Goal: Communication & Community: Answer question/provide support

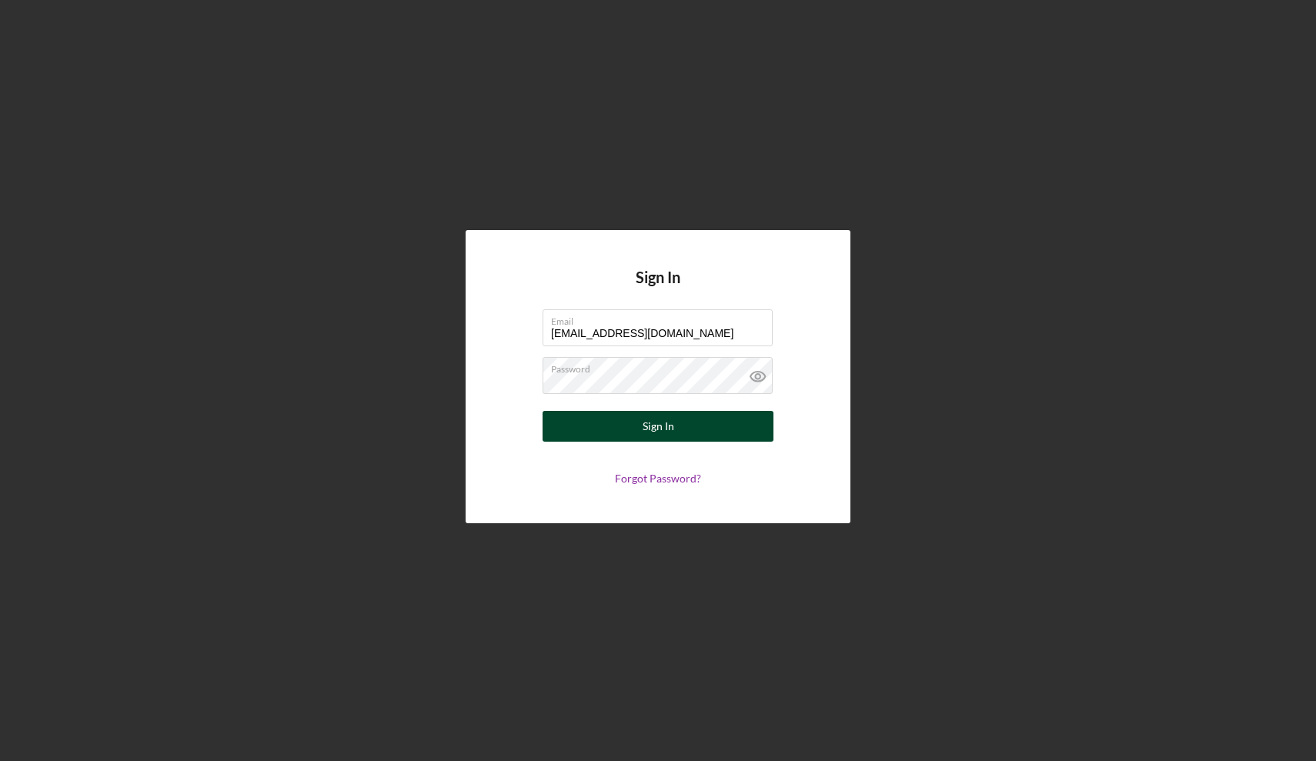
click at [662, 435] on div "Sign In" at bounding box center [658, 426] width 32 height 31
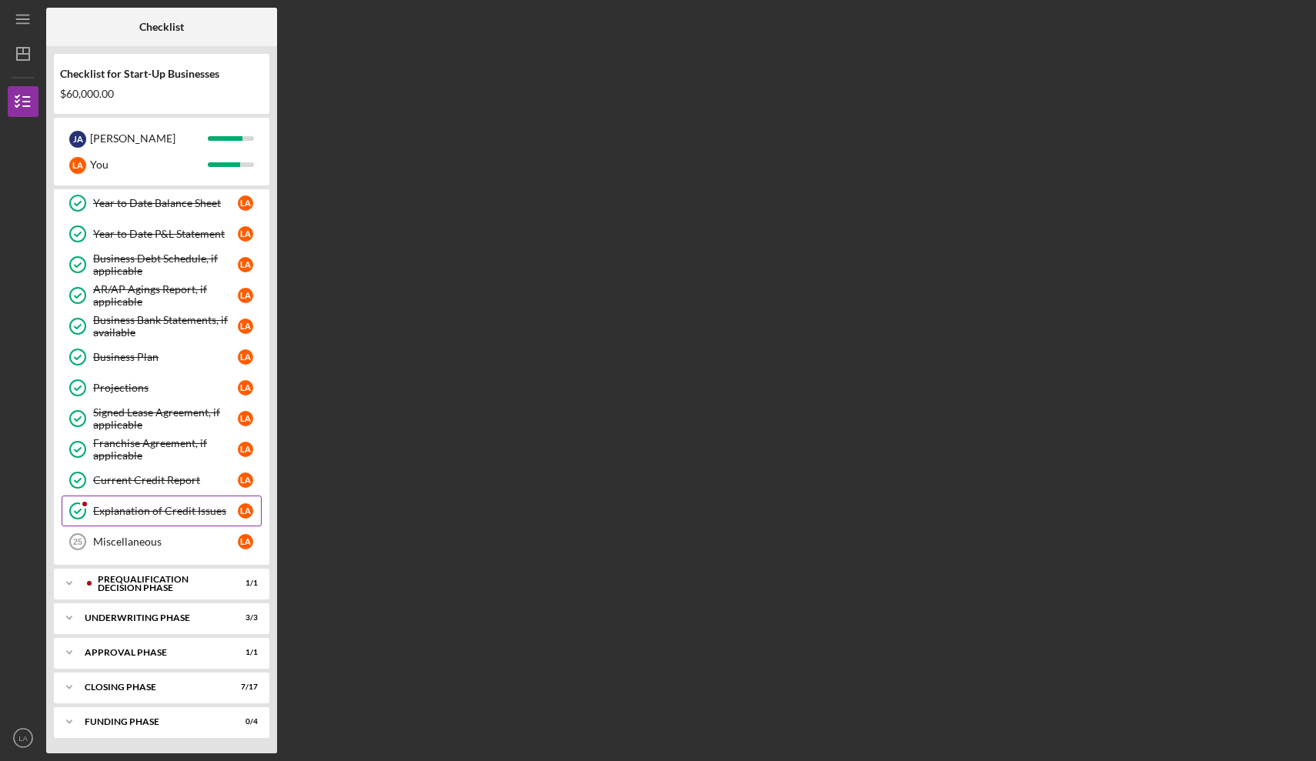
scroll to position [433, 0]
click at [138, 687] on div "Closing Phase" at bounding box center [167, 686] width 165 height 9
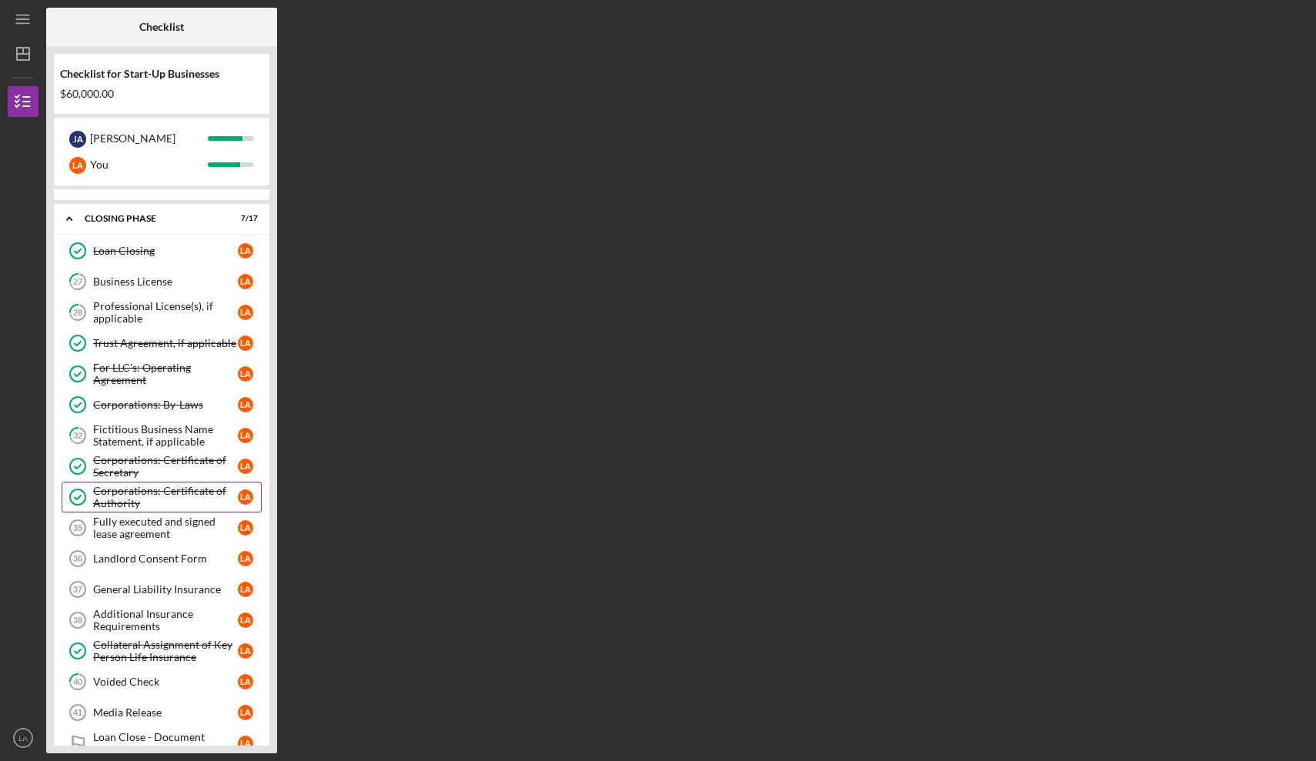
scroll to position [903, 0]
click at [150, 525] on div "Fully executed and signed lease agreement" at bounding box center [165, 526] width 145 height 25
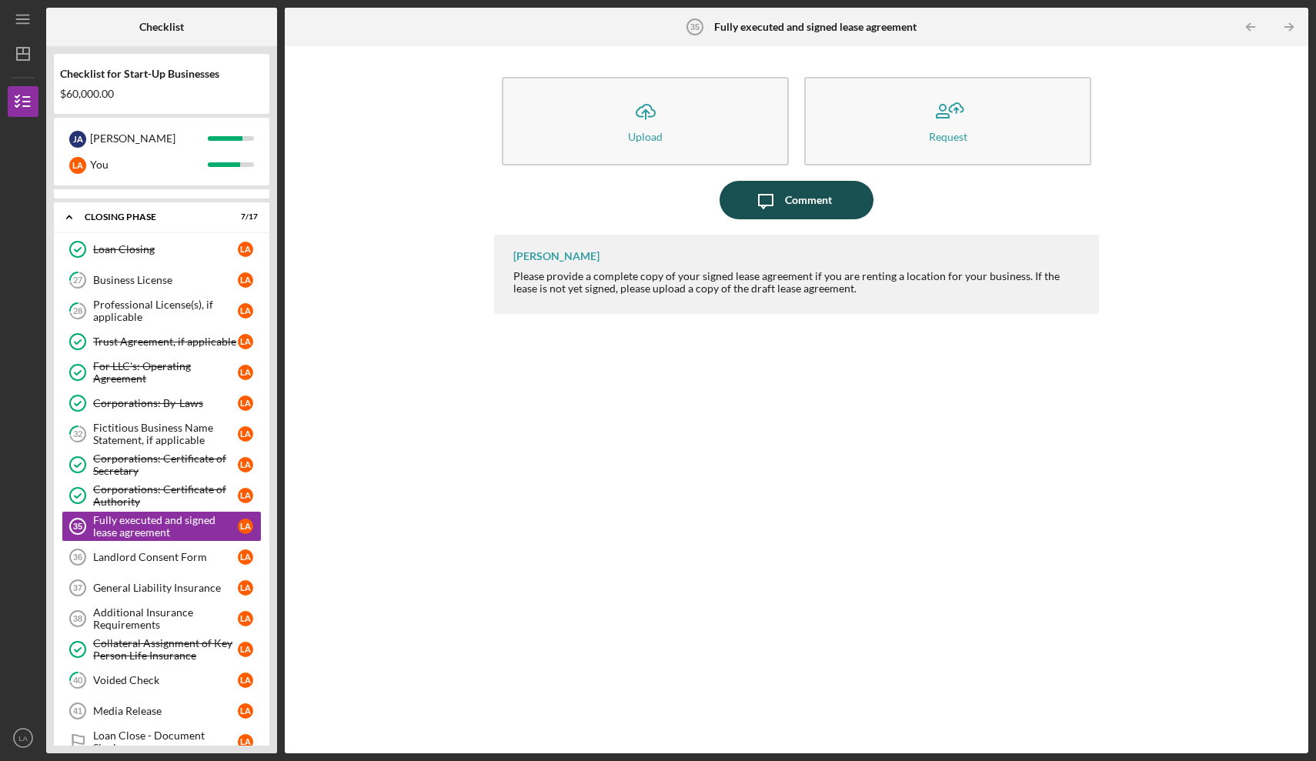
click at [777, 203] on icon "Icon/Message" at bounding box center [765, 200] width 38 height 38
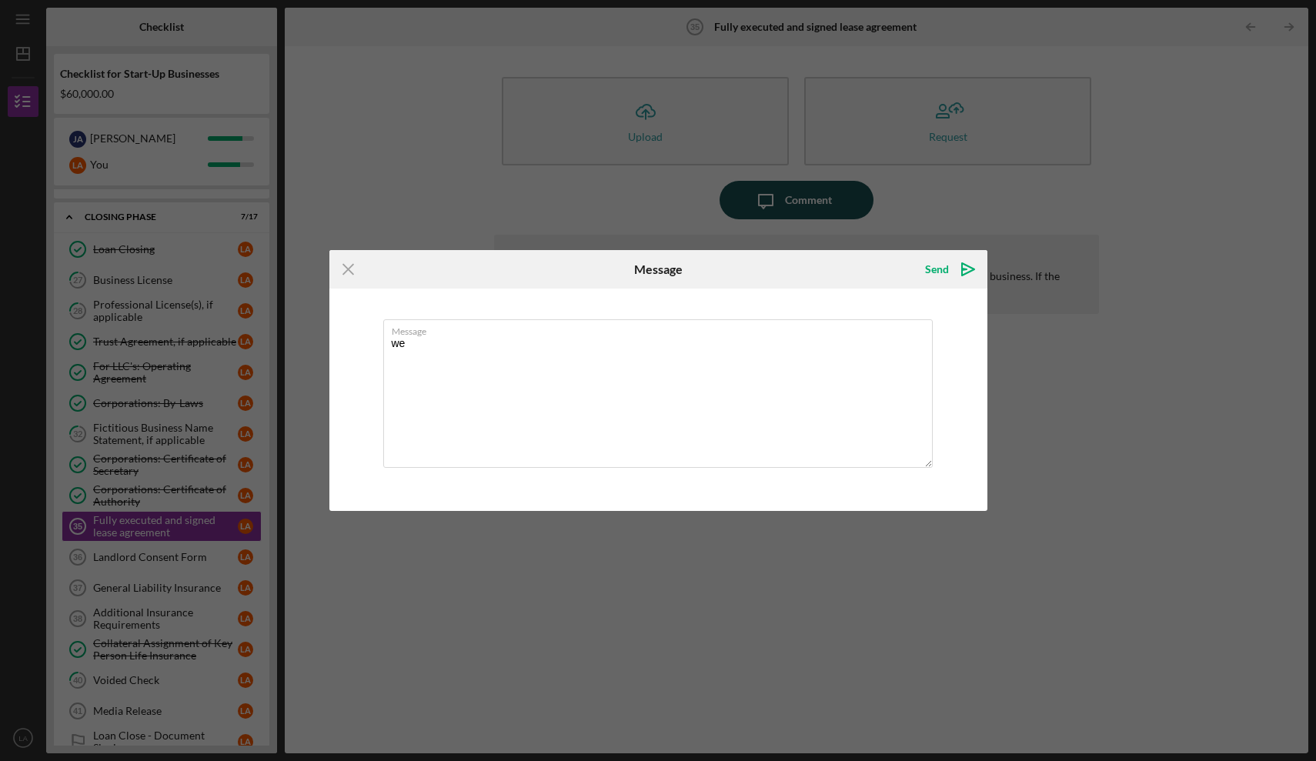
type textarea "w"
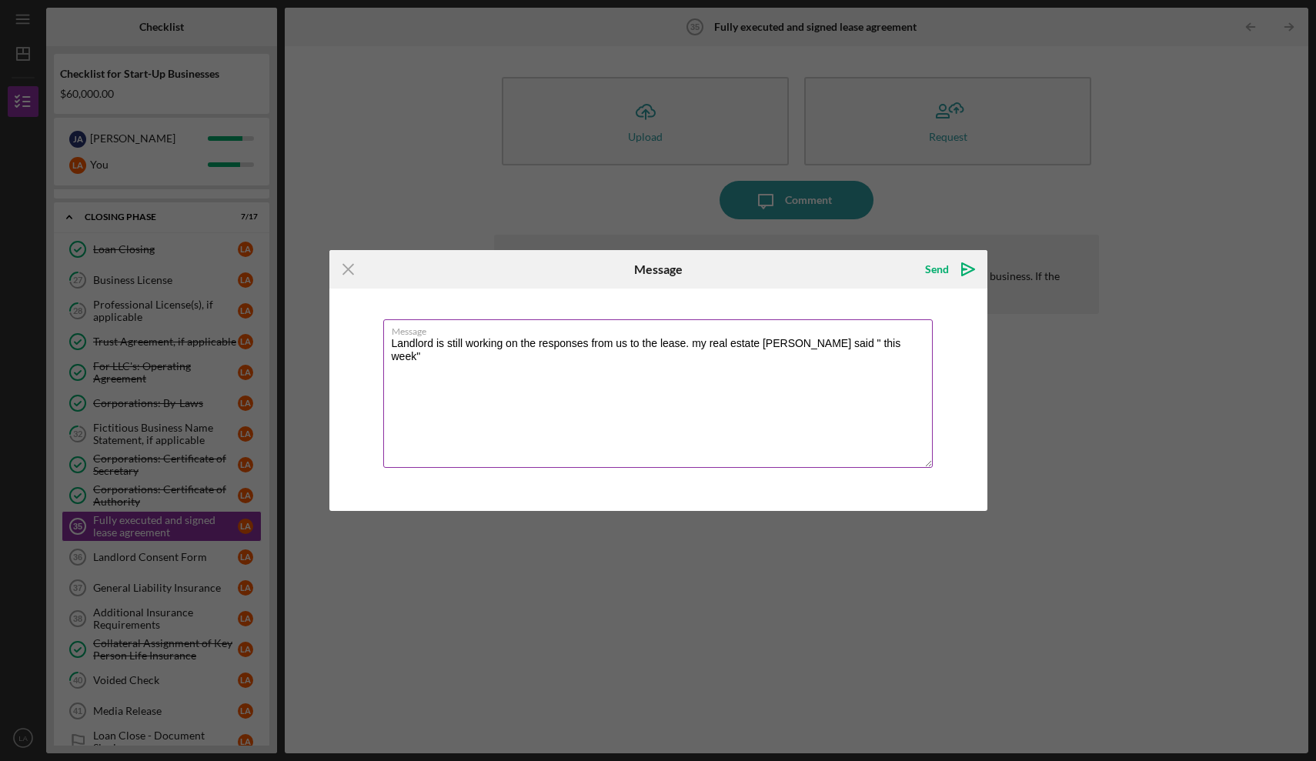
click at [790, 342] on textarea "Landlord is still working on the responses from us to the lease. my real estate…" at bounding box center [657, 393] width 549 height 148
click at [412, 355] on textarea "Landlord is still working on the responses from us to the lease. my real estate…" at bounding box center [657, 393] width 549 height 148
click at [519, 362] on textarea "Landlord is still working on the responses from us to the lease. my real estate…" at bounding box center [657, 393] width 549 height 148
type textarea "Landlord is still working on the responses from us to the lease. my real estate…"
click at [930, 273] on div "Send" at bounding box center [937, 269] width 24 height 31
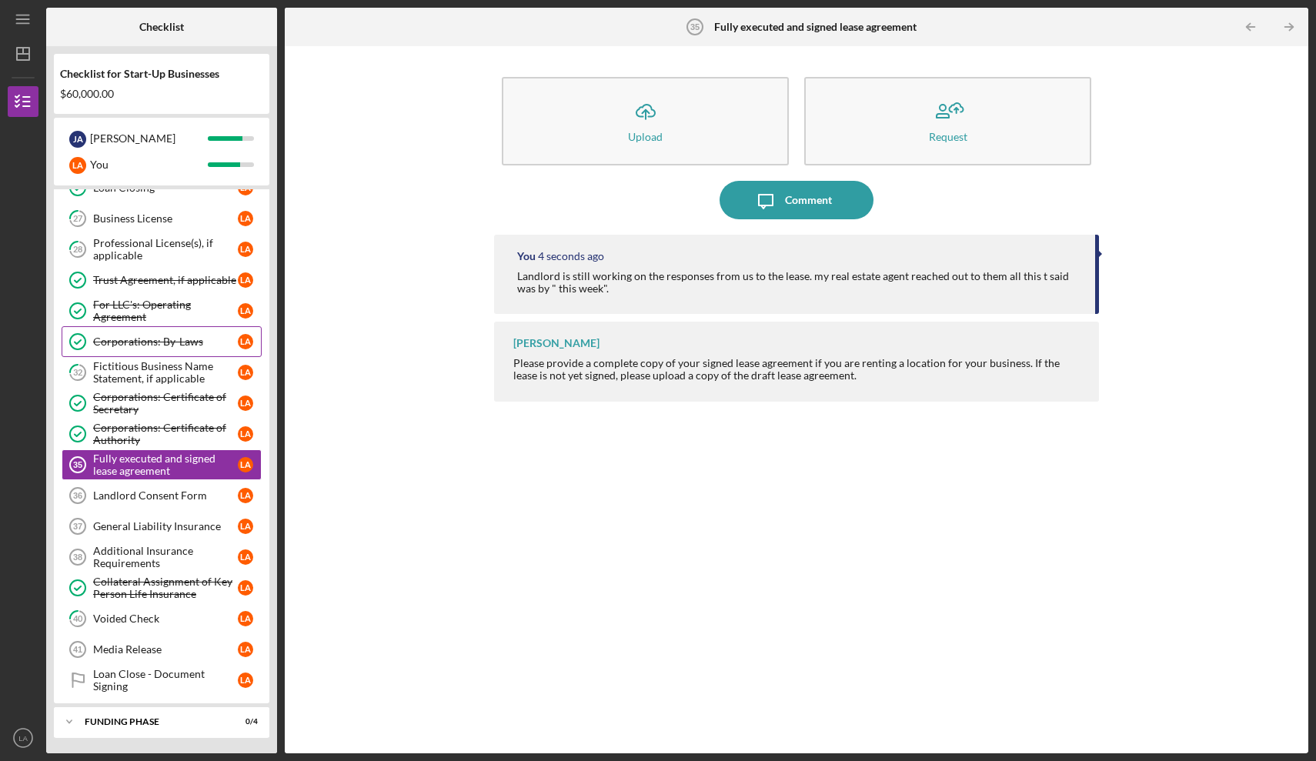
scroll to position [965, 0]
